Goal: Navigation & Orientation: Find specific page/section

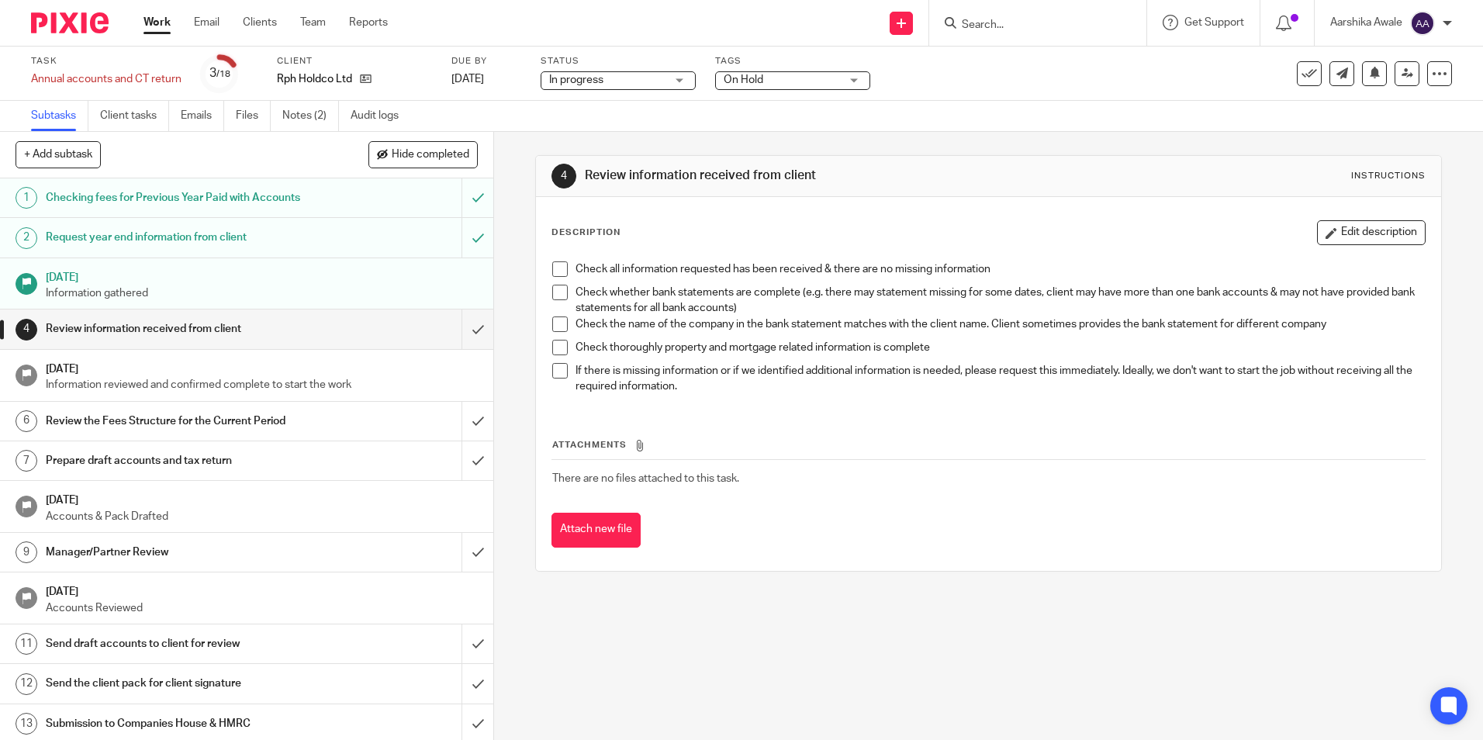
click at [12, 42] on div at bounding box center [64, 23] width 128 height 46
click at [36, 26] on img at bounding box center [70, 22] width 78 height 21
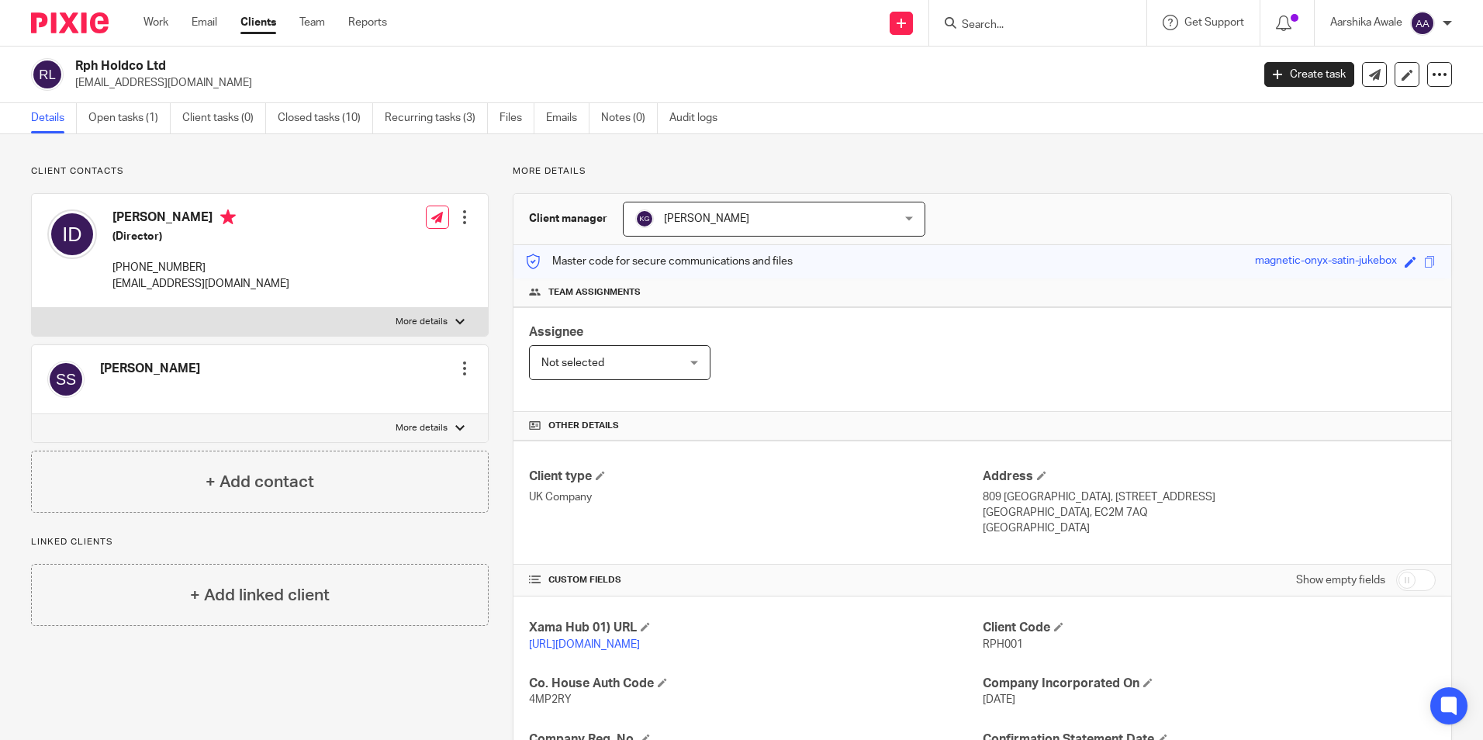
click at [32, 22] on img at bounding box center [70, 22] width 78 height 21
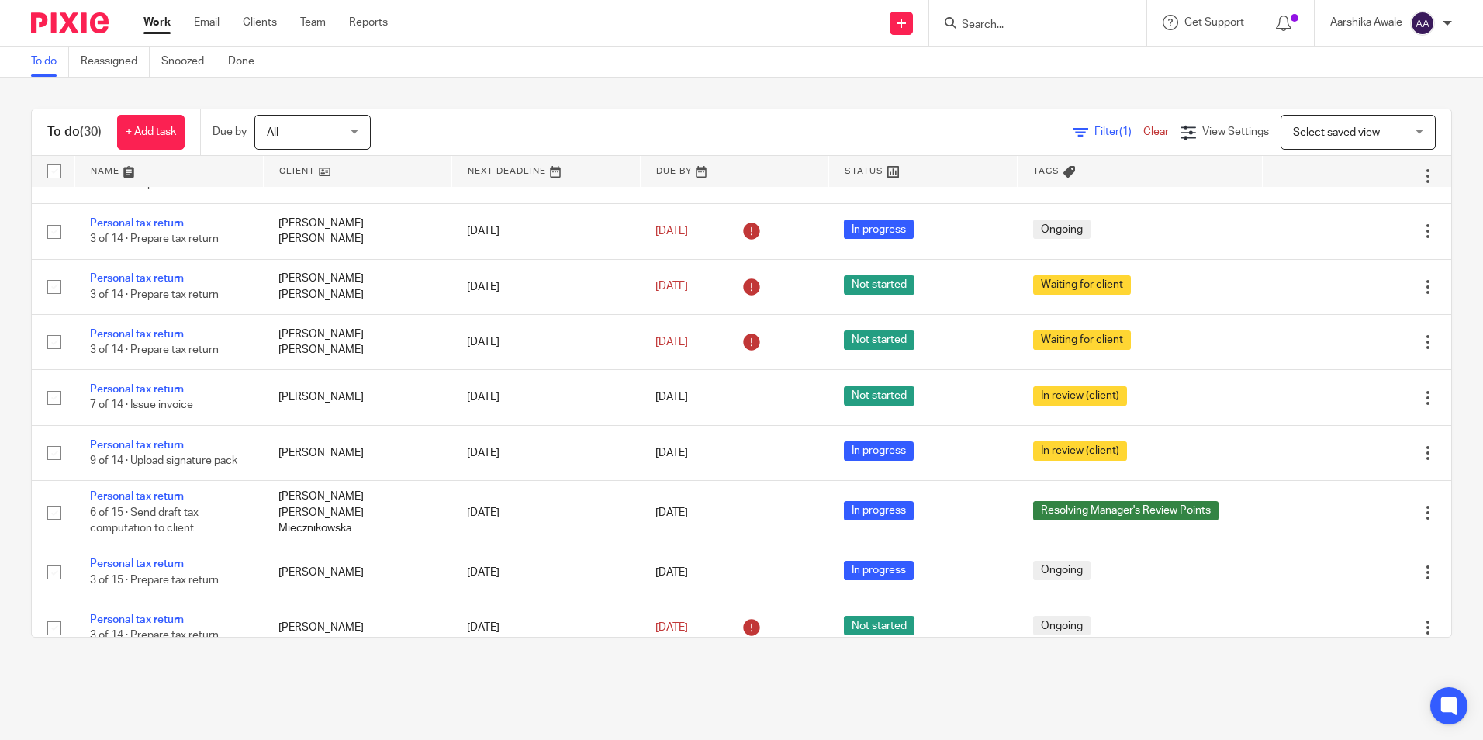
scroll to position [1241, 0]
